Goal: Answer question/provide support

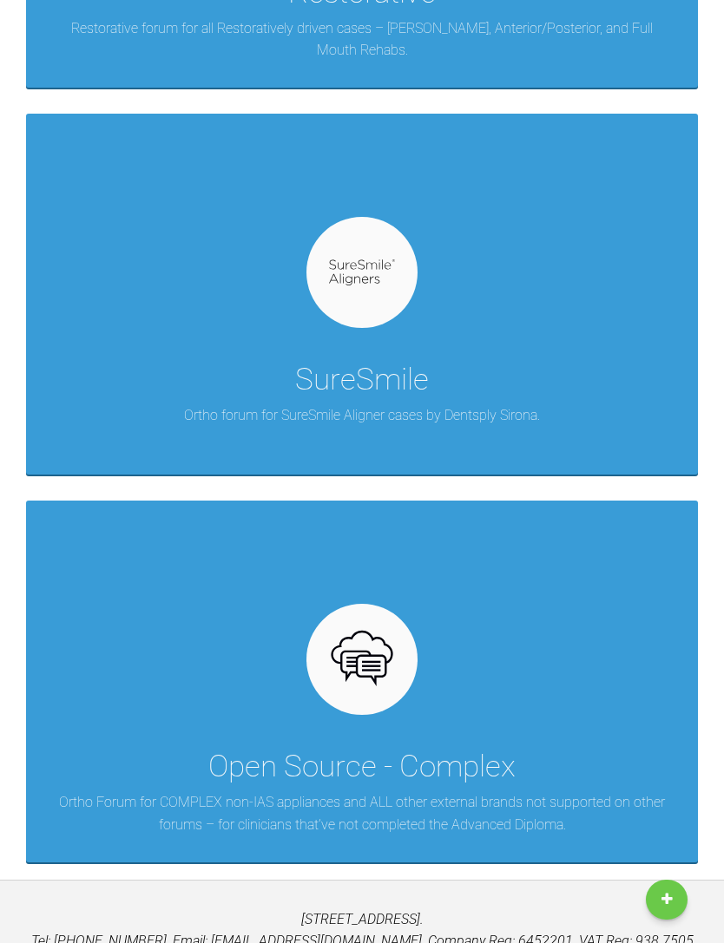
click at [148, 346] on div "SureSmile Ortho forum for SureSmile Aligner cases by Dentsply Sirona." at bounding box center [362, 294] width 672 height 361
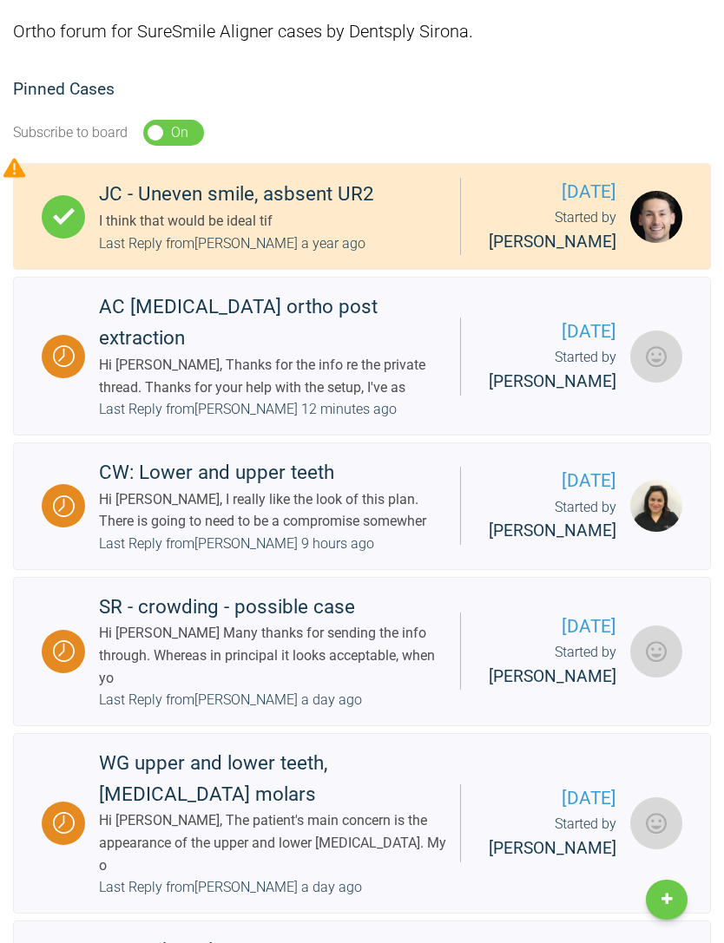
scroll to position [232, 0]
click at [95, 421] on div "AC [MEDICAL_DATA] ortho post extraction Hi [PERSON_NAME], Thanks for the info r…" at bounding box center [272, 356] width 375 height 128
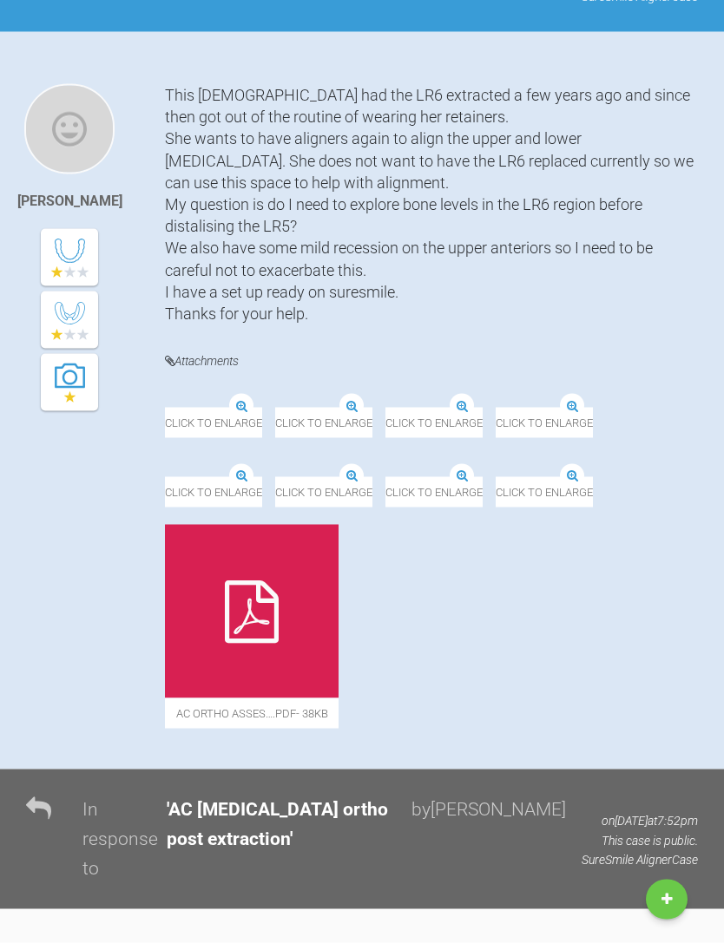
scroll to position [273, 0]
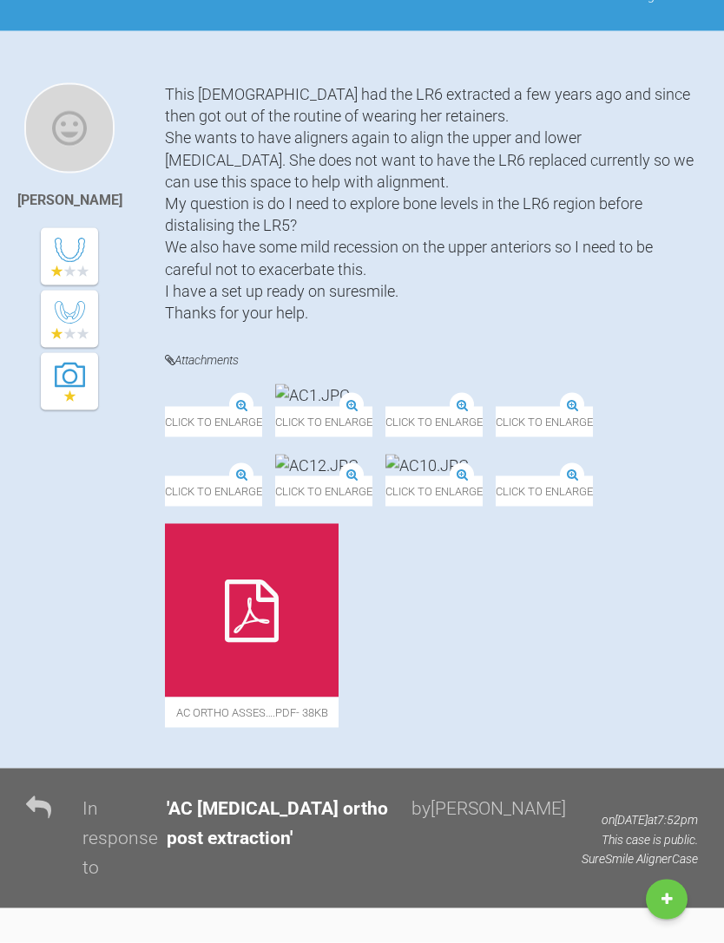
click at [165, 407] on img at bounding box center [165, 407] width 0 height 0
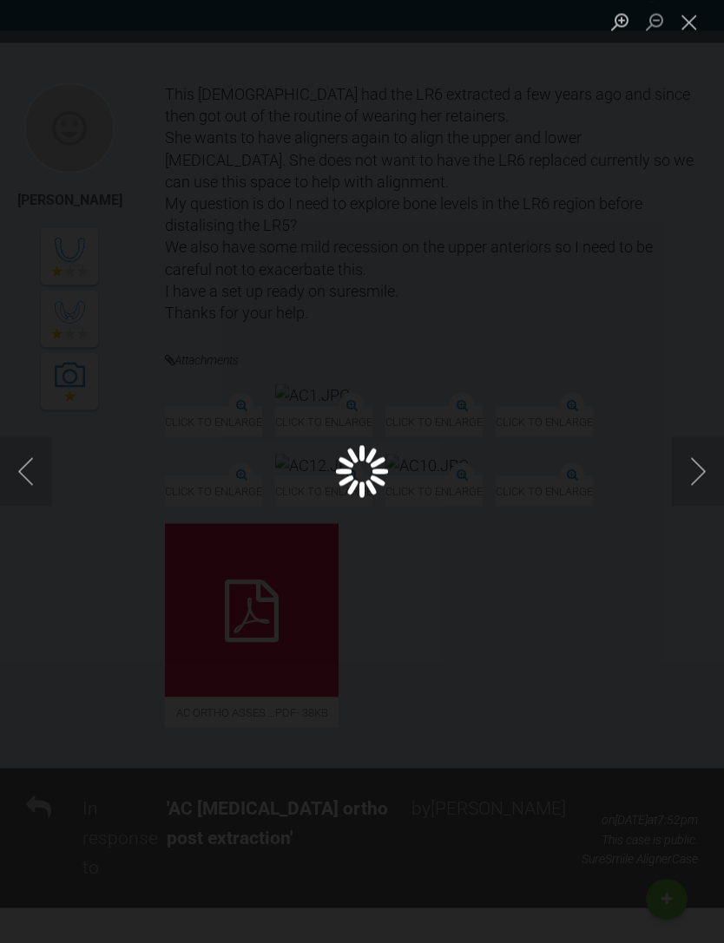
scroll to position [274, 0]
click at [680, 30] on button "Close lightbox" at bounding box center [689, 22] width 35 height 30
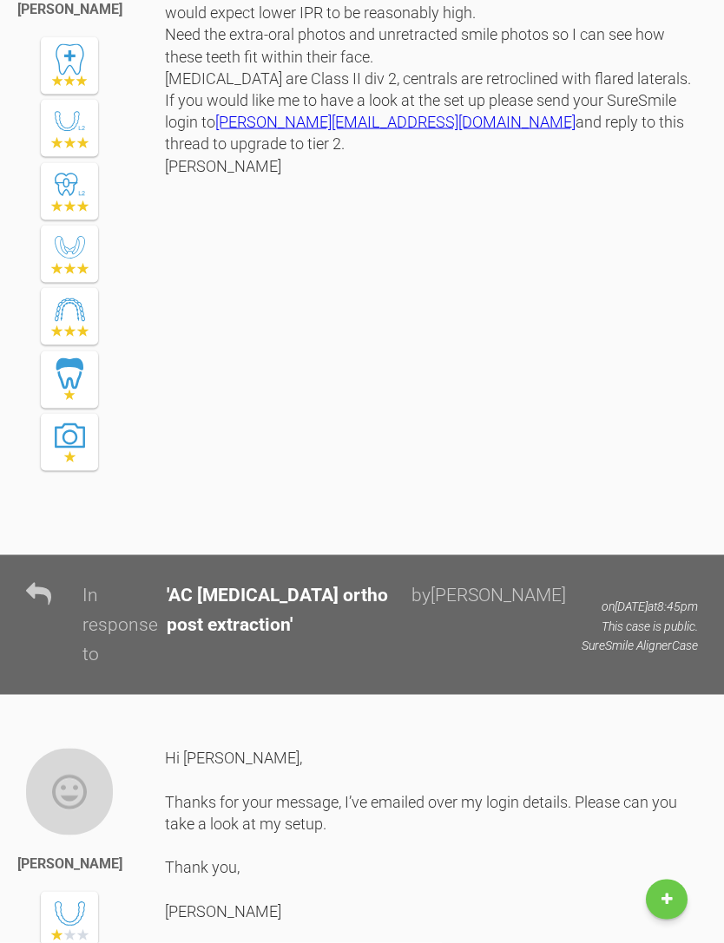
scroll to position [1340, 0]
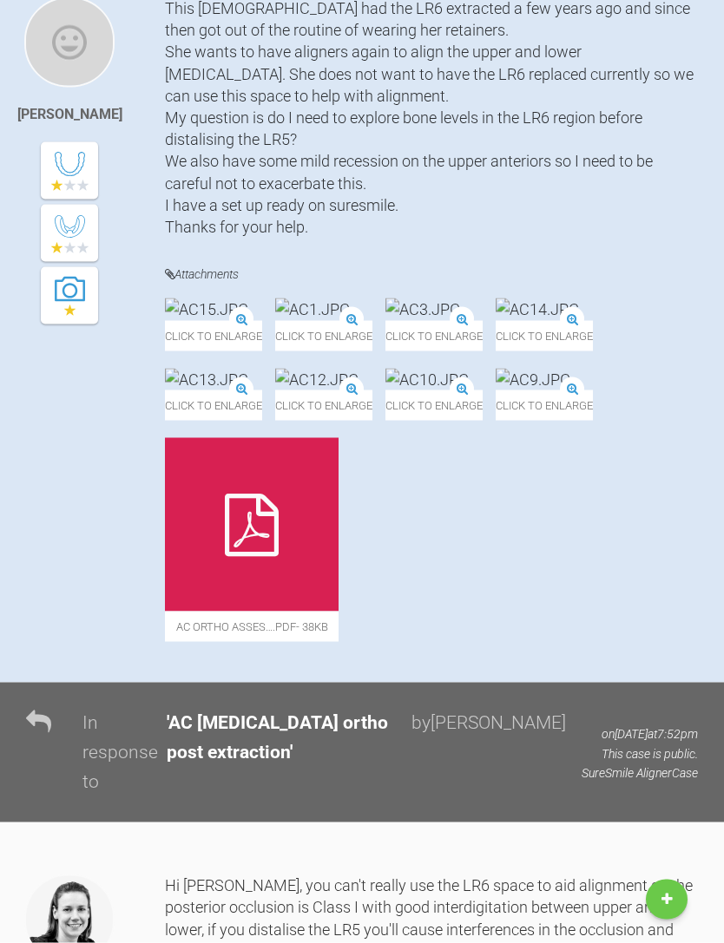
click at [179, 320] on img at bounding box center [206, 310] width 83 height 22
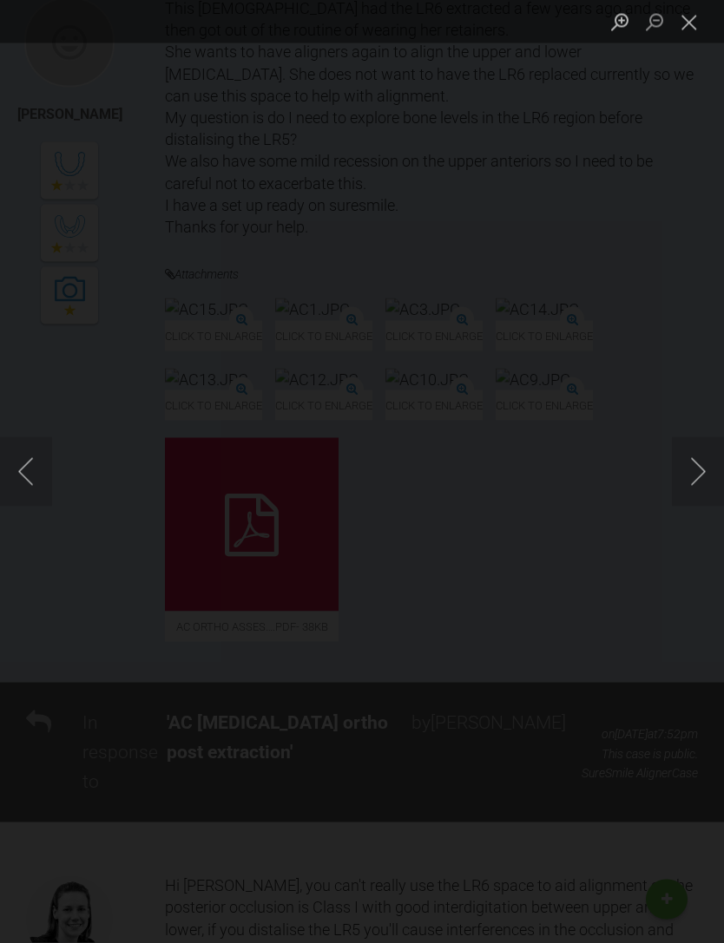
scroll to position [360, 0]
click at [680, 484] on button "Next image" at bounding box center [698, 471] width 52 height 69
click at [700, 465] on button "Next image" at bounding box center [698, 471] width 52 height 69
click at [40, 469] on button "Previous image" at bounding box center [26, 471] width 52 height 69
click at [20, 484] on button "Previous image" at bounding box center [26, 471] width 52 height 69
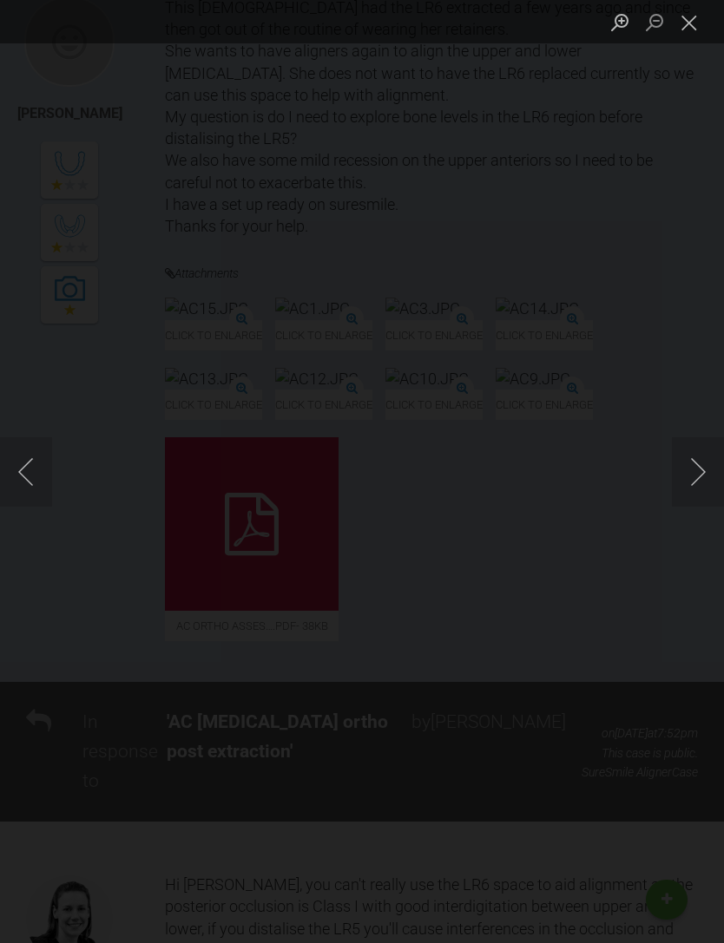
click at [693, 473] on button "Next image" at bounding box center [698, 471] width 52 height 69
click at [689, 474] on button "Next image" at bounding box center [698, 471] width 52 height 69
click at [693, 480] on button "Next image" at bounding box center [698, 471] width 52 height 69
click at [688, 472] on button "Next image" at bounding box center [698, 471] width 52 height 69
click at [692, 483] on button "Next image" at bounding box center [698, 471] width 52 height 69
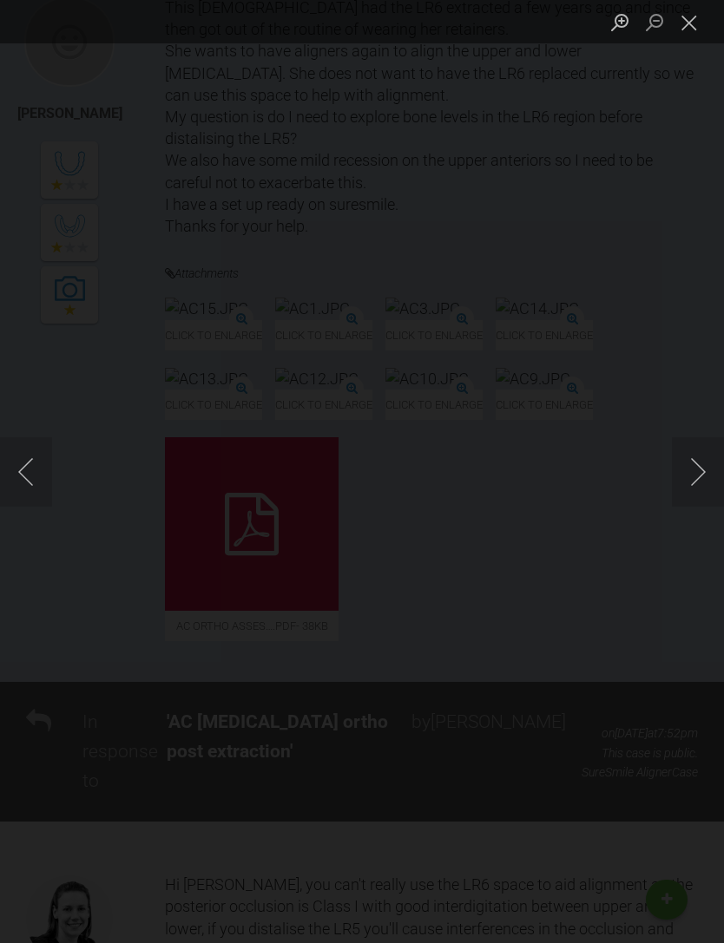
click at [682, 476] on button "Next image" at bounding box center [698, 471] width 52 height 69
click at [682, 470] on button "Next image" at bounding box center [698, 471] width 52 height 69
click at [691, 469] on button "Next image" at bounding box center [698, 471] width 52 height 69
click at [686, 489] on button "Next image" at bounding box center [698, 471] width 52 height 69
click at [696, 482] on button "Next image" at bounding box center [698, 471] width 52 height 69
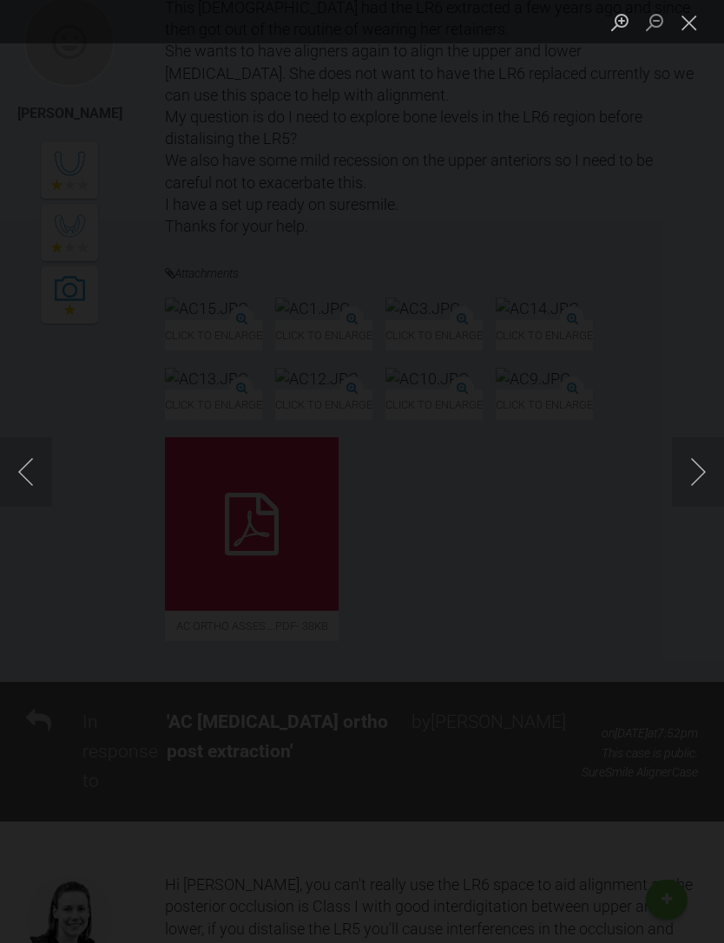
click at [698, 26] on button "Close lightbox" at bounding box center [689, 22] width 35 height 30
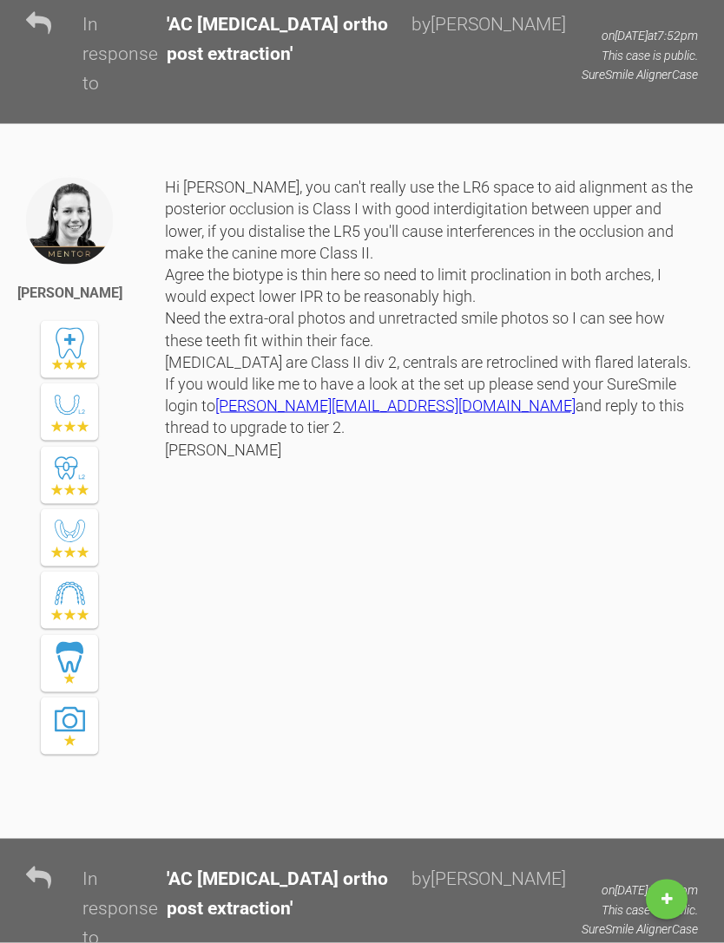
scroll to position [1052, 0]
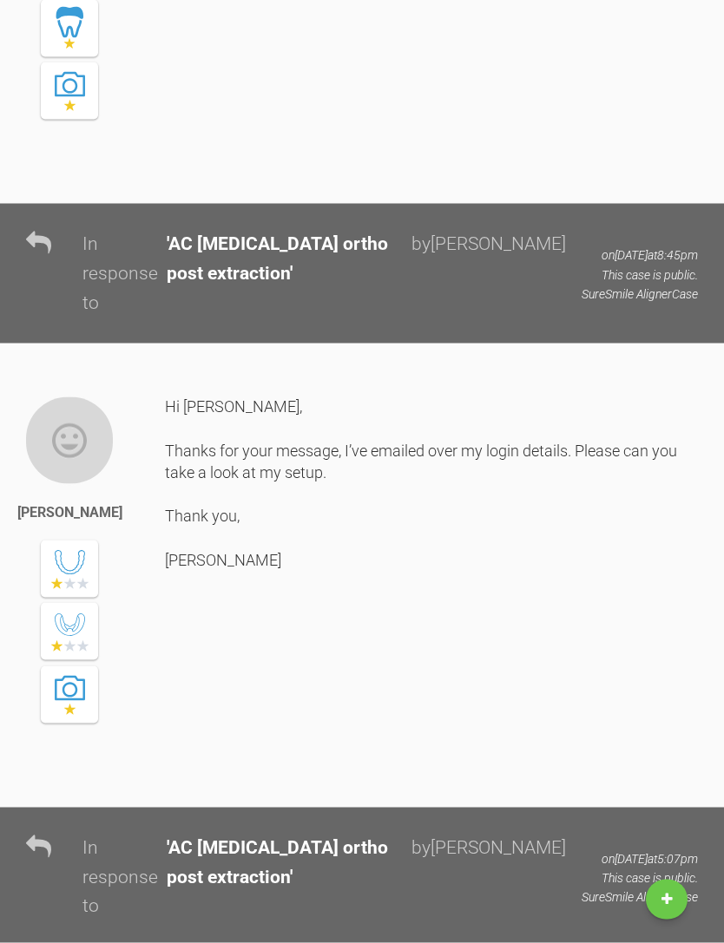
scroll to position [1694, 0]
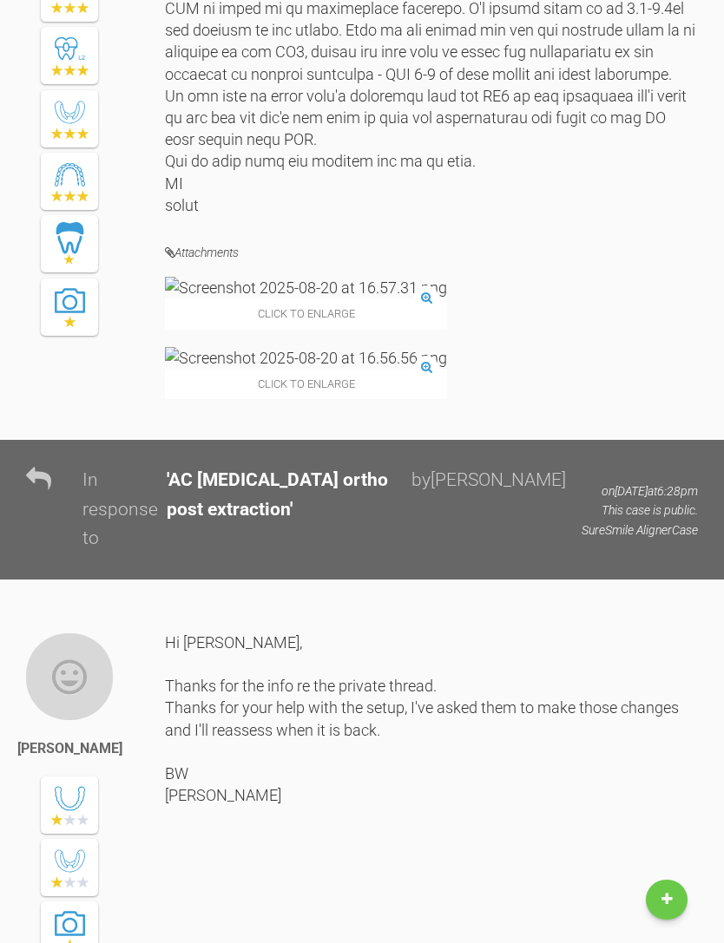
scroll to position [2938, 0]
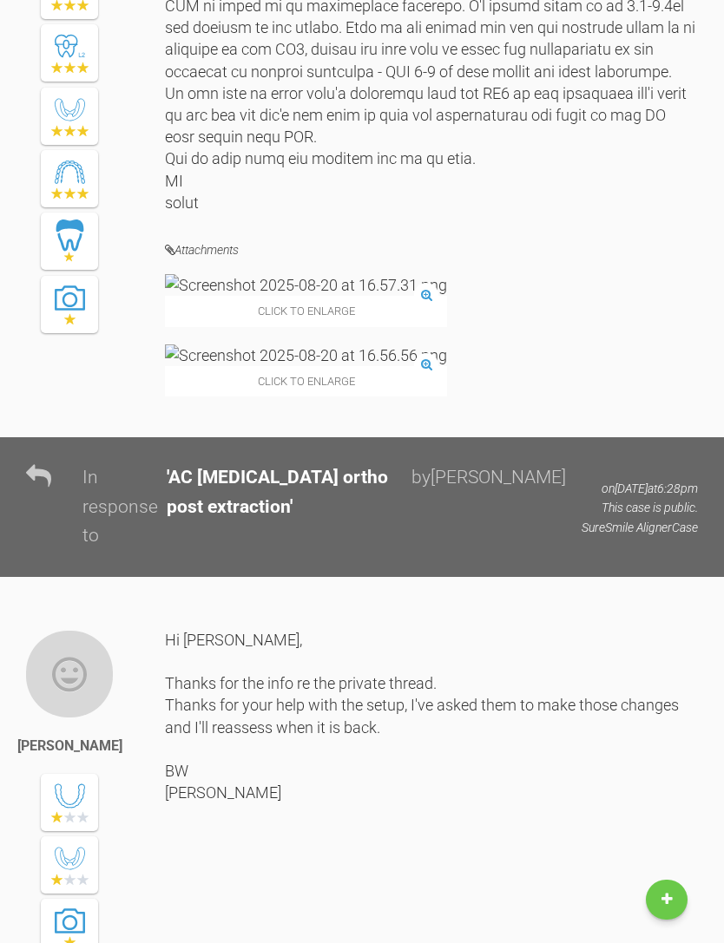
click at [136, 422] on div "[PERSON_NAME]" at bounding box center [95, 87] width 139 height 667
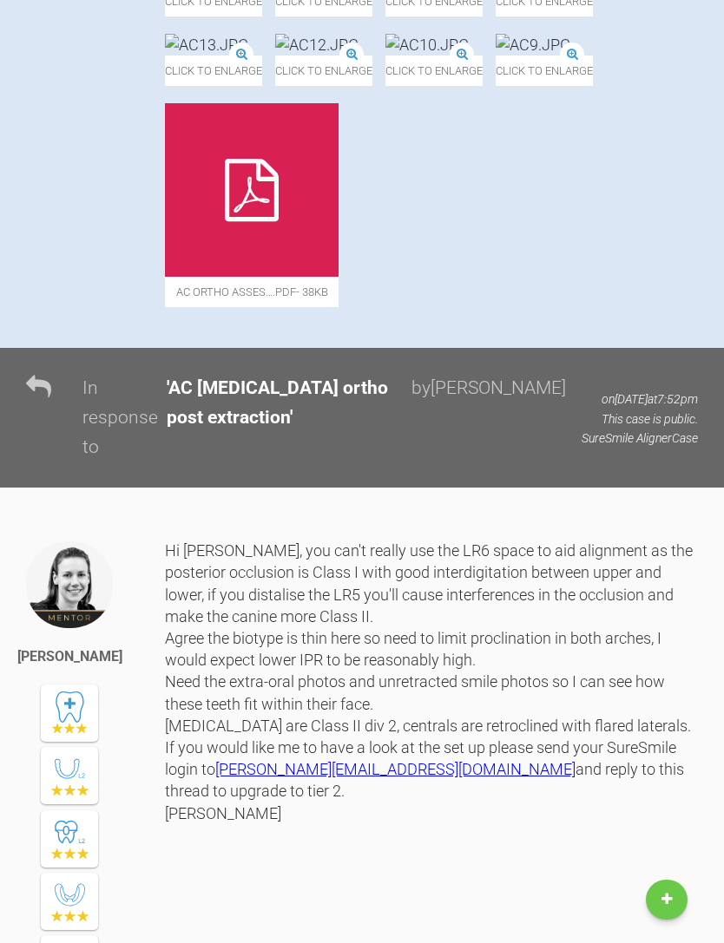
scroll to position [658, 0]
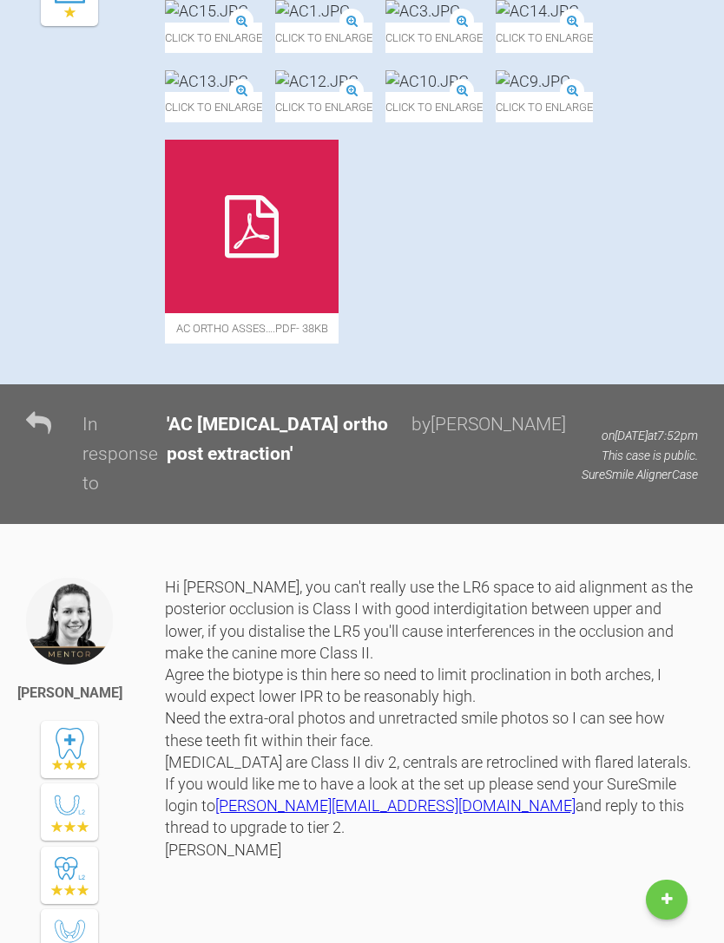
click at [496, 22] on img at bounding box center [537, 11] width 83 height 22
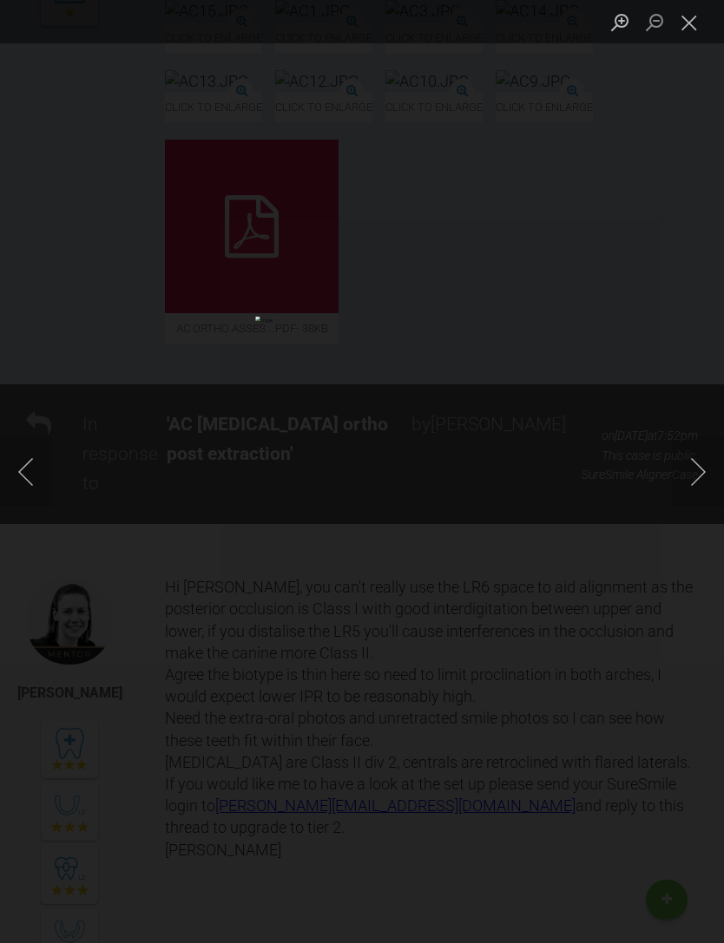
click at [684, 22] on button "Close lightbox" at bounding box center [689, 22] width 35 height 30
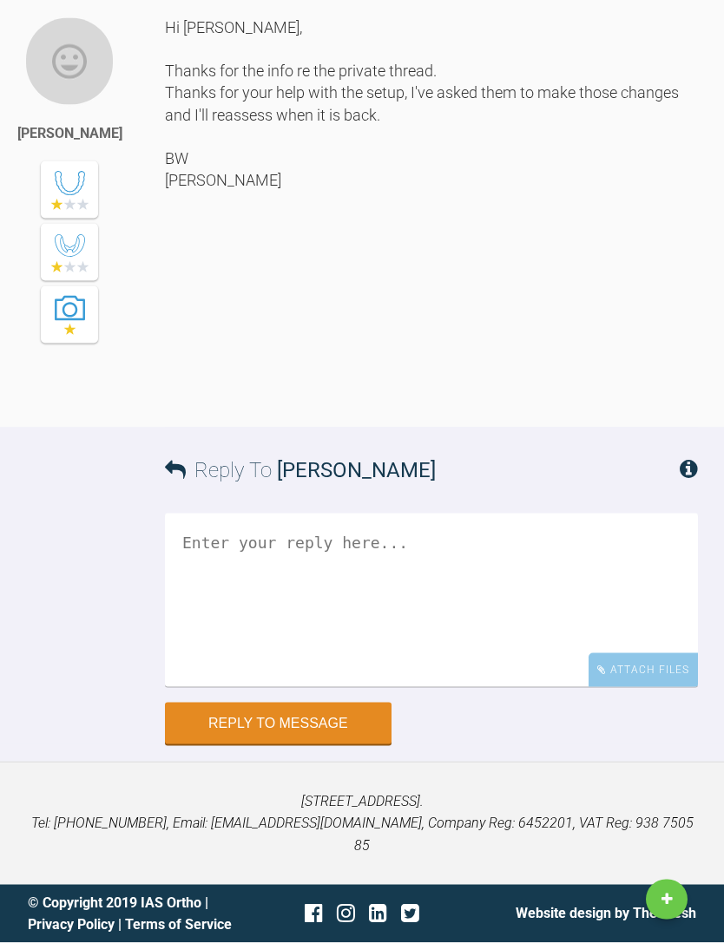
scroll to position [3705, 0]
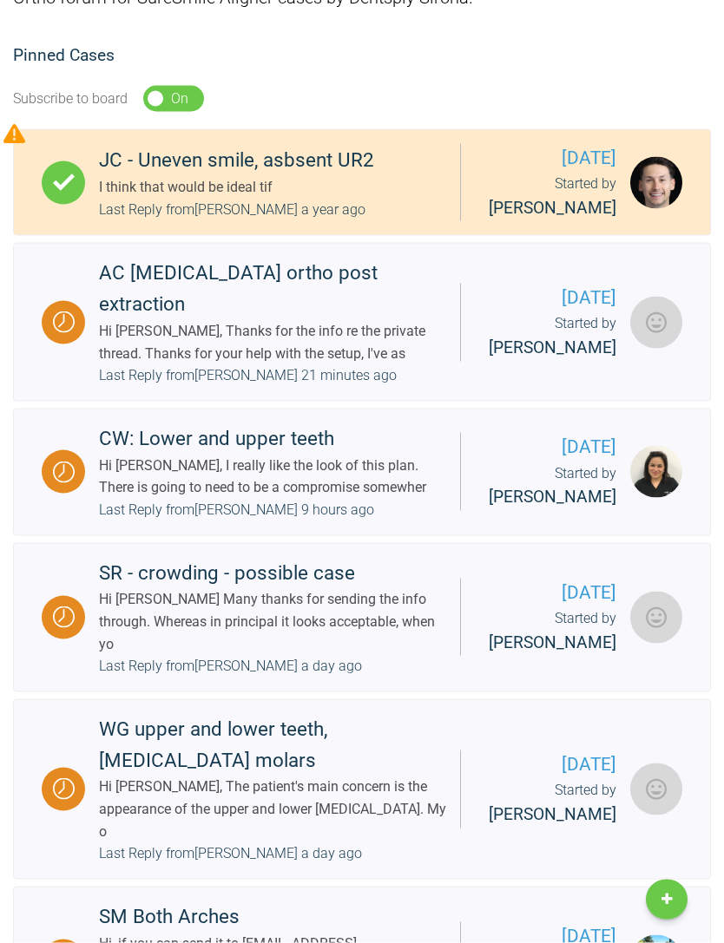
scroll to position [267, 0]
click at [108, 498] on div "Hi [PERSON_NAME], I really like the look of this plan. There is going to need t…" at bounding box center [272, 476] width 347 height 44
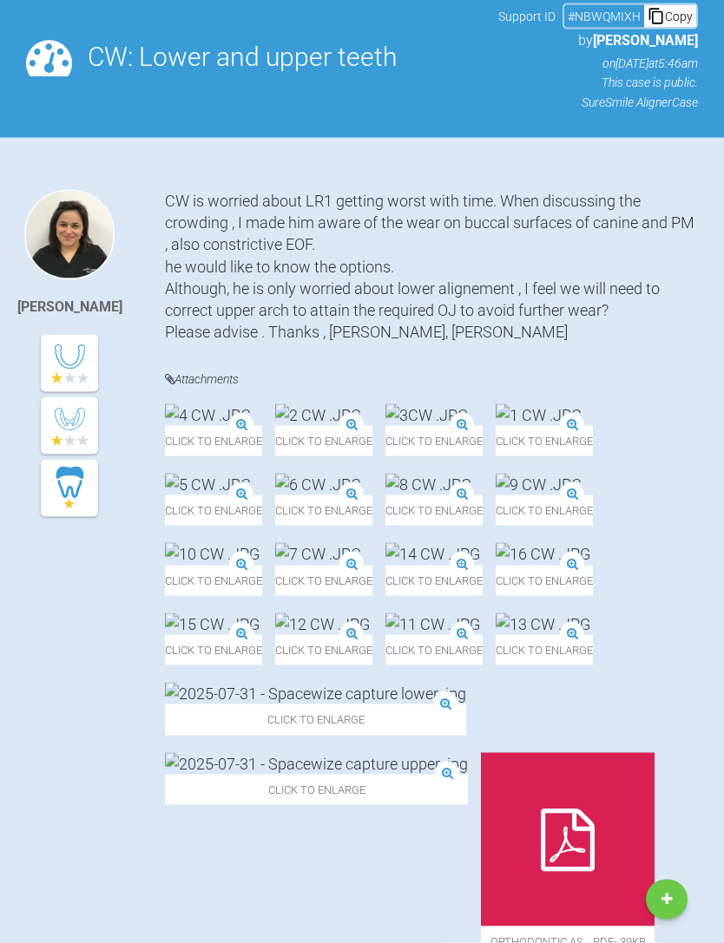
scroll to position [167, 0]
